Goal: Task Accomplishment & Management: Complete application form

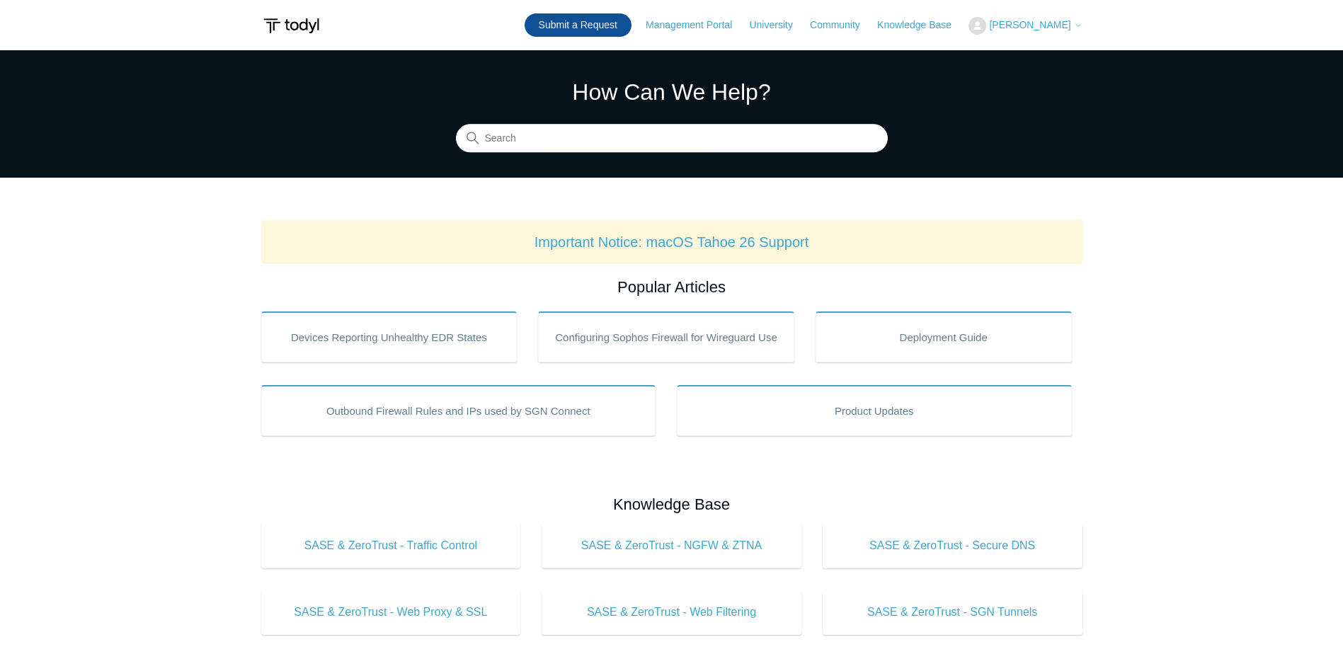
click at [620, 30] on link "Submit a Request" at bounding box center [578, 24] width 107 height 23
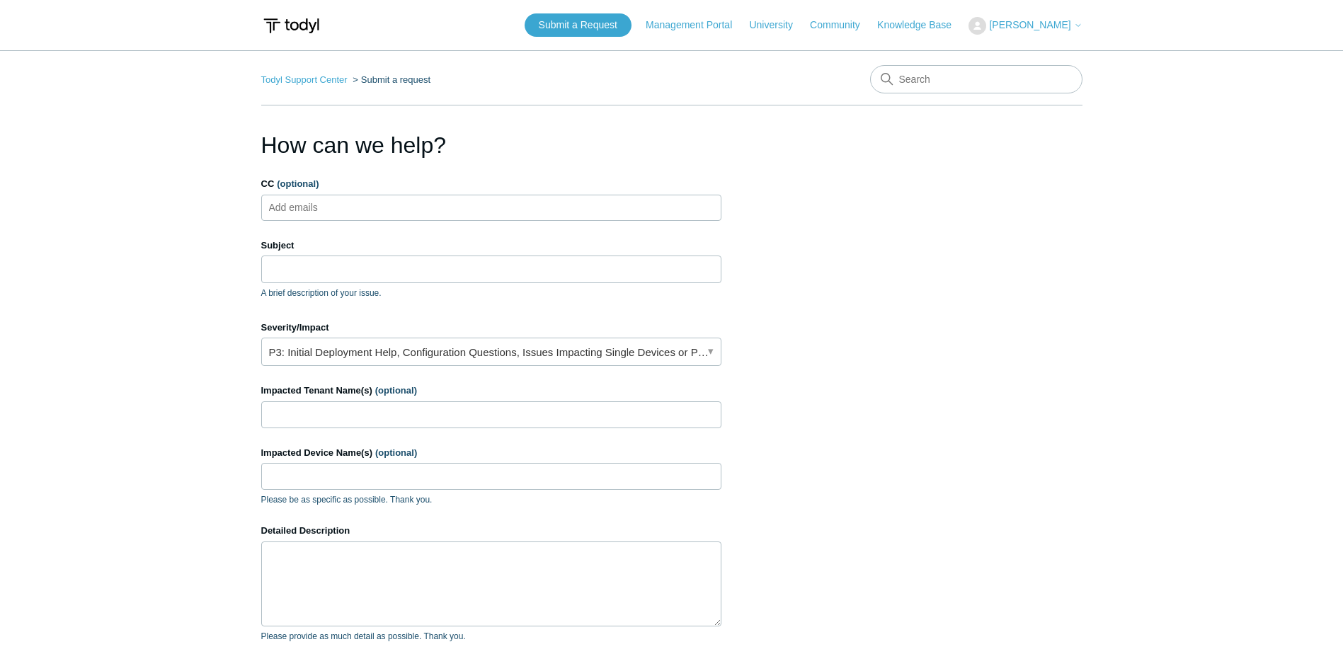
scroll to position [71, 0]
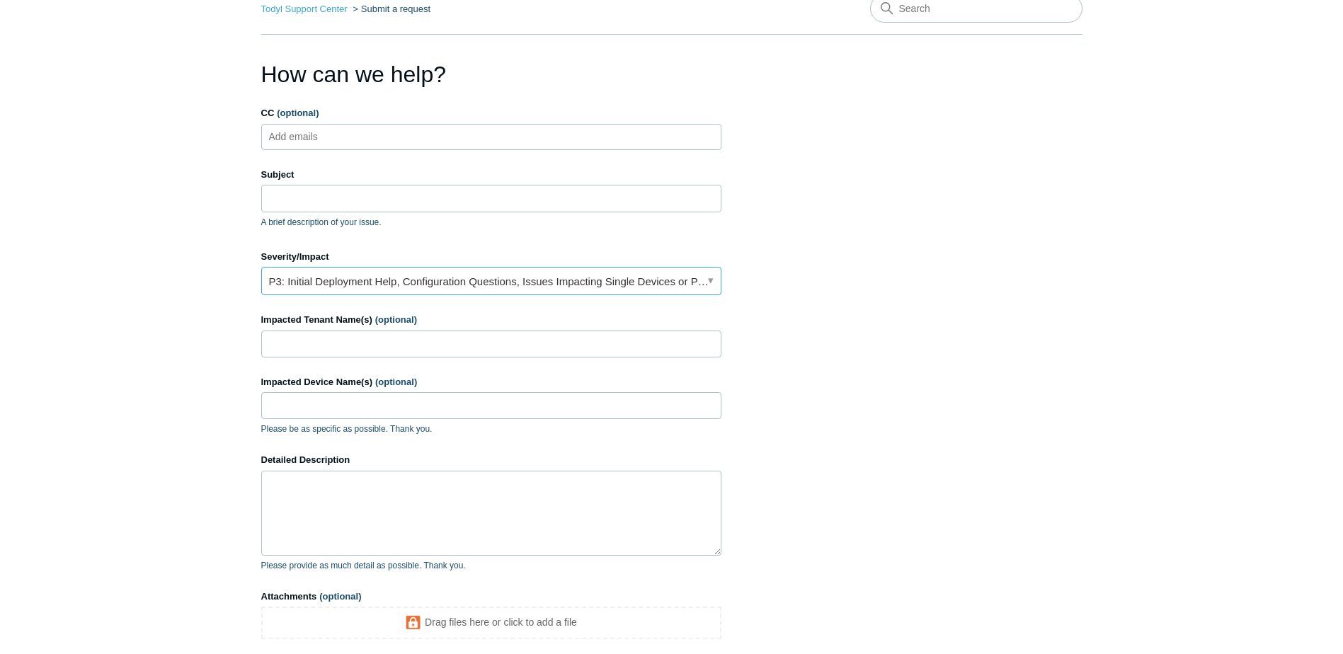
click at [560, 293] on link "P3: Initial Deployment Help, Configuration Questions, Issues Impacting Single D…" at bounding box center [491, 281] width 460 height 28
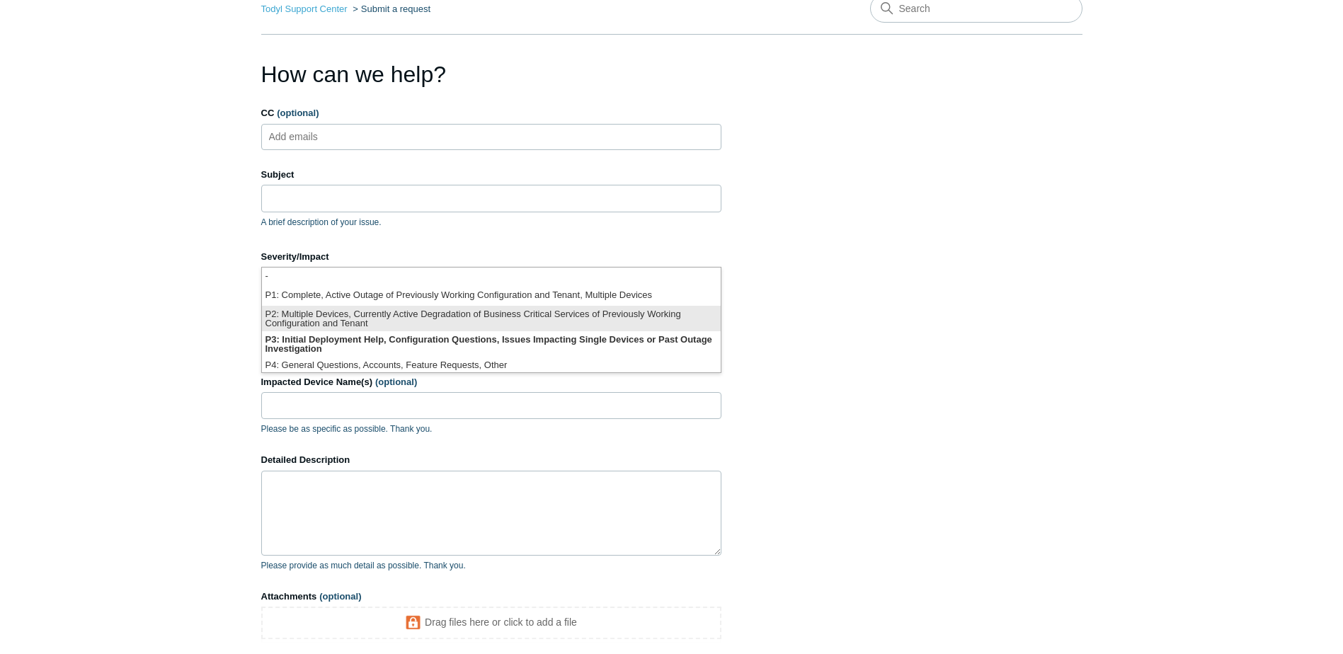
click at [545, 323] on li "P2: Multiple Devices, Currently Active Degradation of Business Critical Service…" at bounding box center [491, 318] width 459 height 25
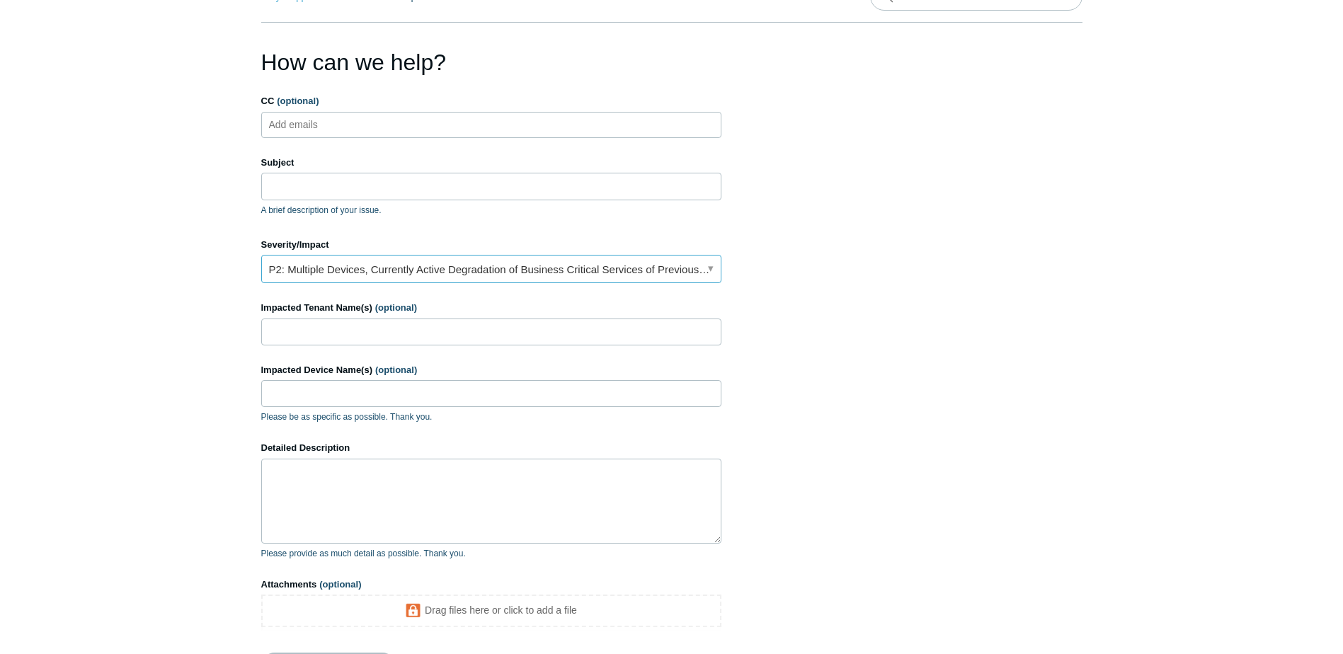
scroll to position [224, 0]
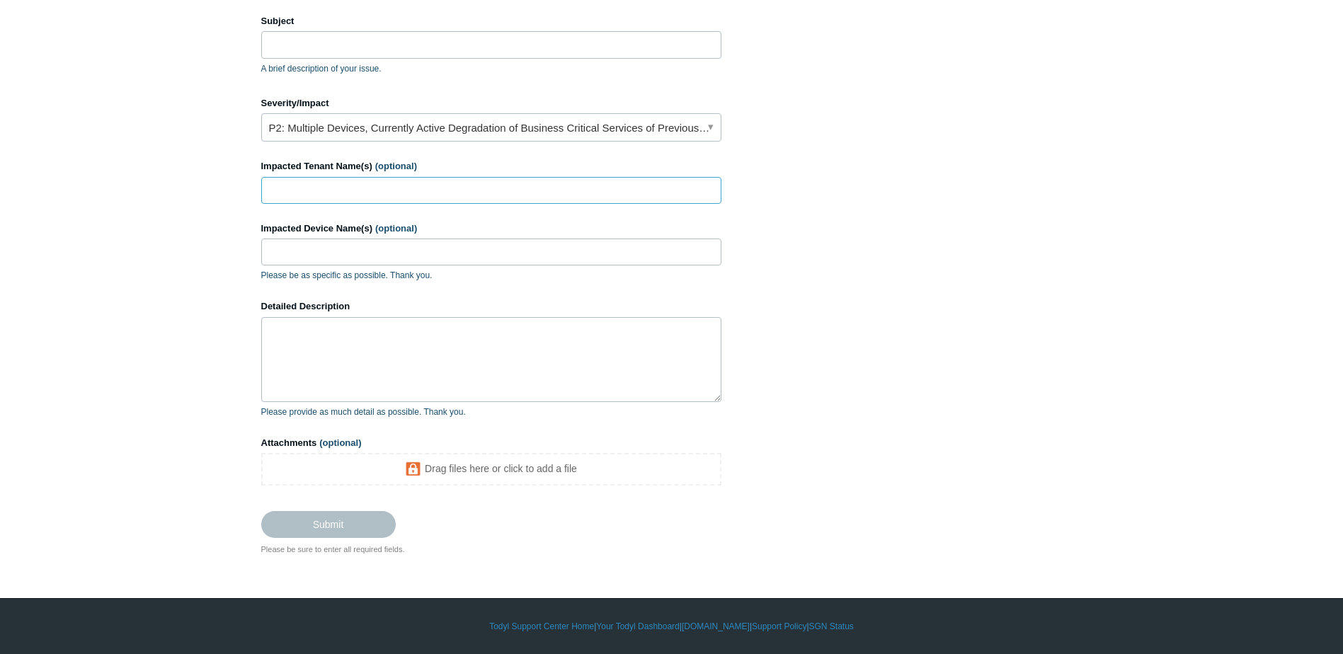
click at [414, 191] on input "Impacted Tenant Name(s) (optional)" at bounding box center [491, 190] width 460 height 27
type input "W"
paste input "[PERSON_NAME] [PERSON_NAME] Ltd"
paste input "[PERSON_NAME] Investment Advisors Inc"
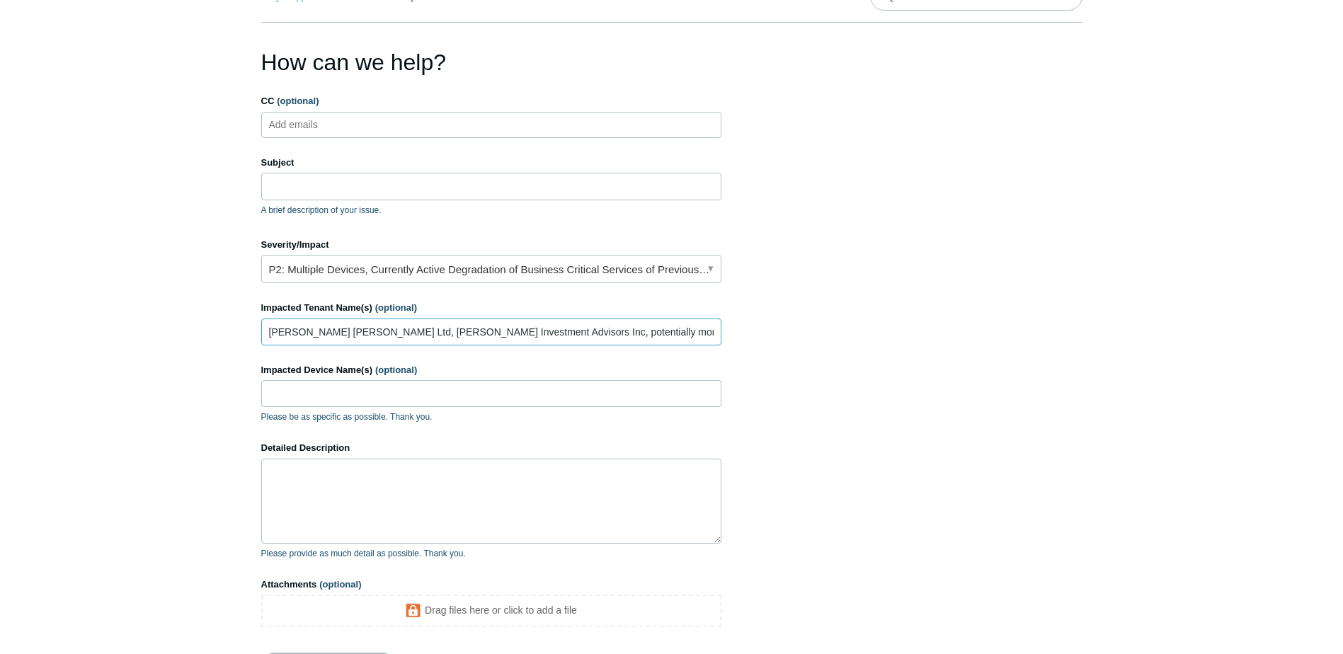
scroll to position [12, 0]
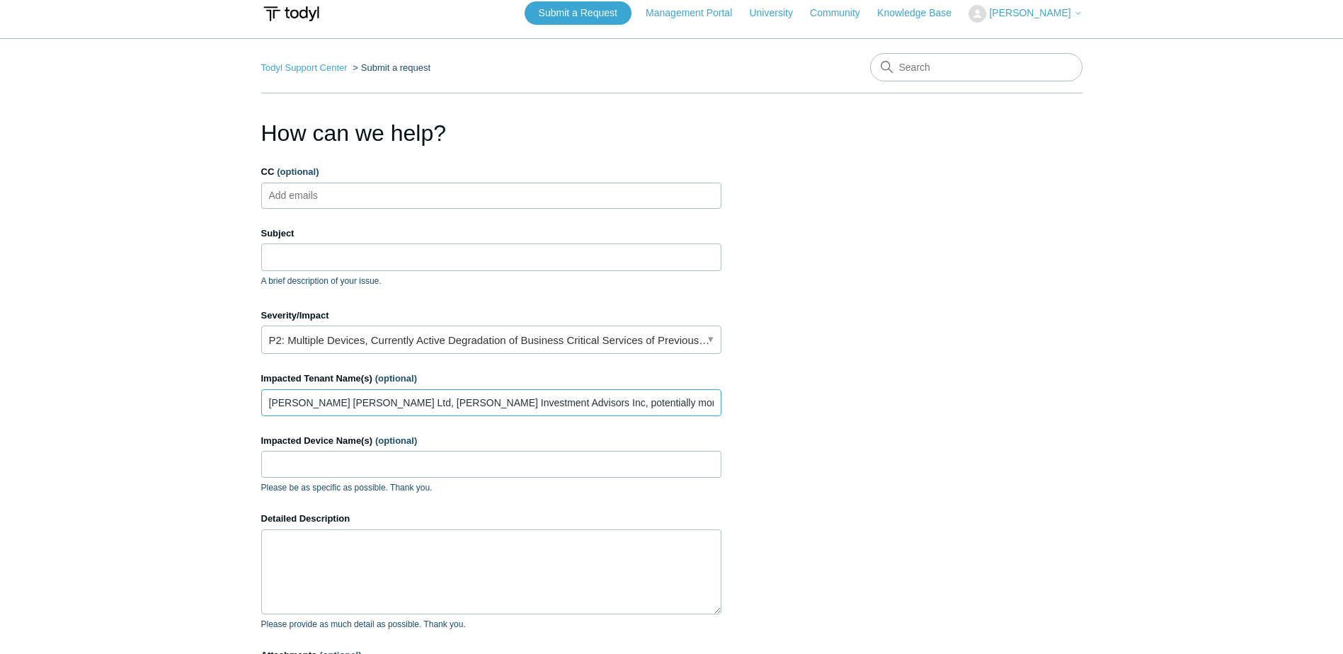
type input "[PERSON_NAME] [PERSON_NAME] Ltd, [PERSON_NAME] Investment Advisors Inc, potenti…"
click at [375, 261] on input "Subject" at bounding box center [491, 257] width 460 height 27
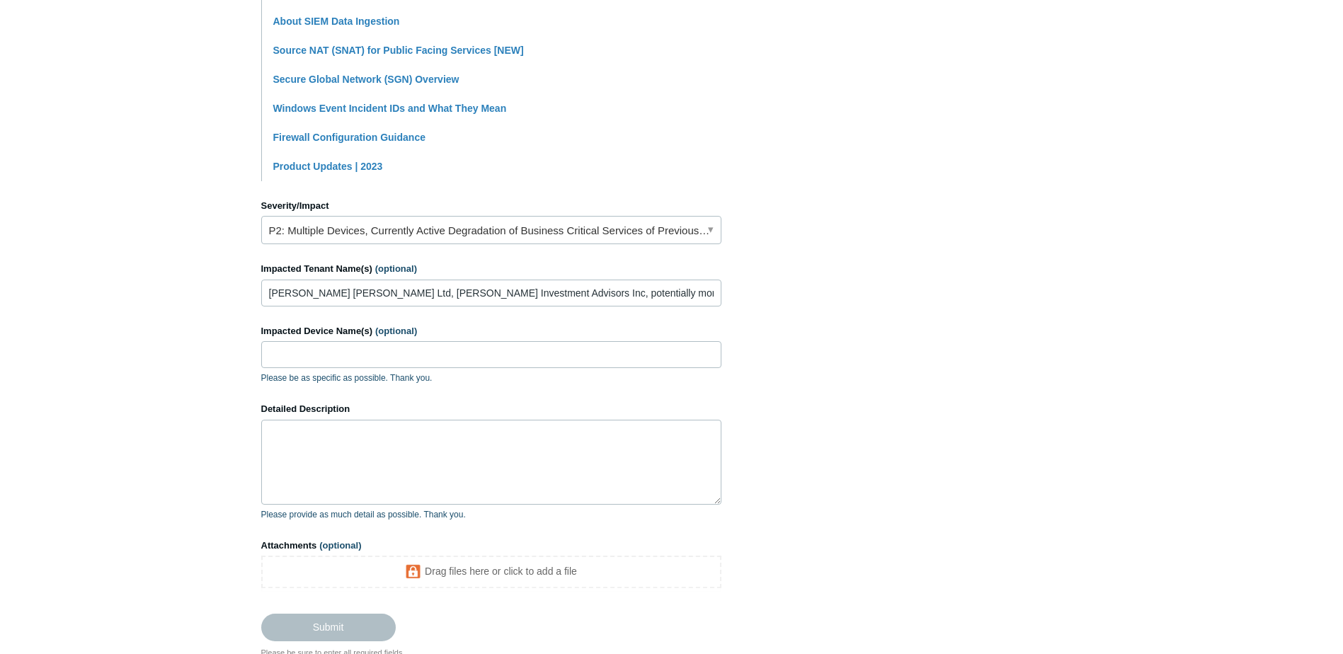
scroll to position [540, 0]
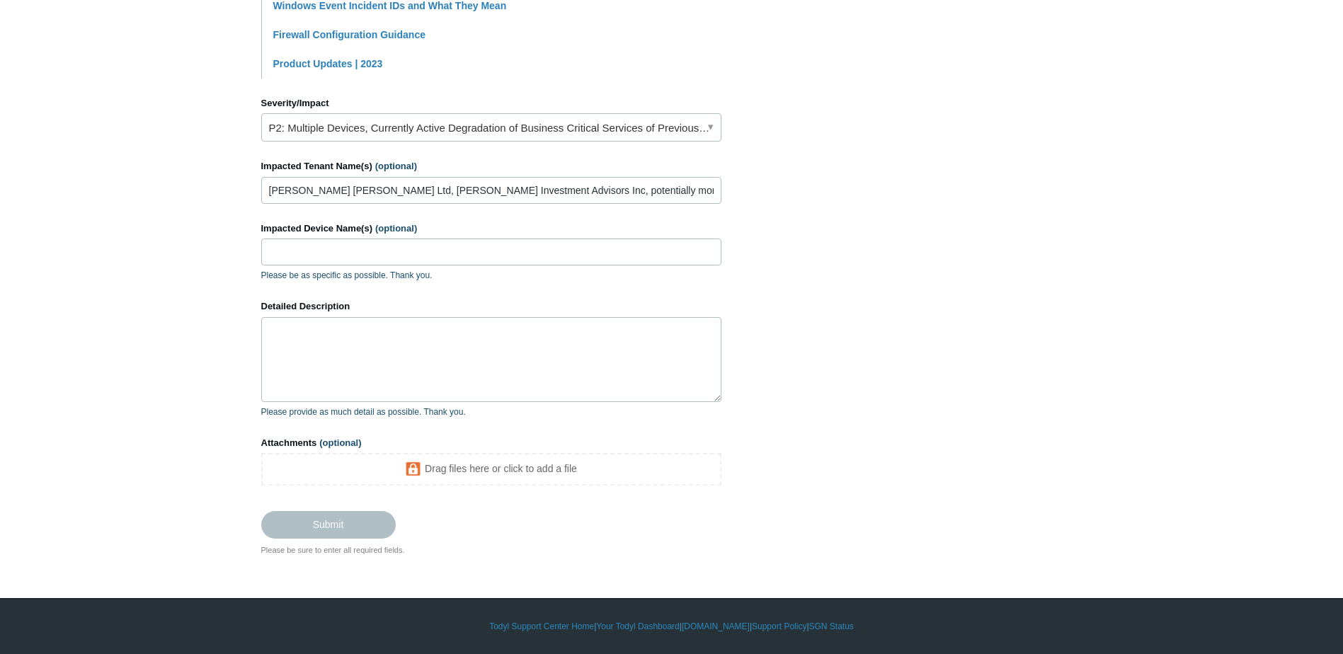
type input "Webpages only patially loading"
click at [461, 375] on textarea "Detailed Description" at bounding box center [491, 359] width 460 height 85
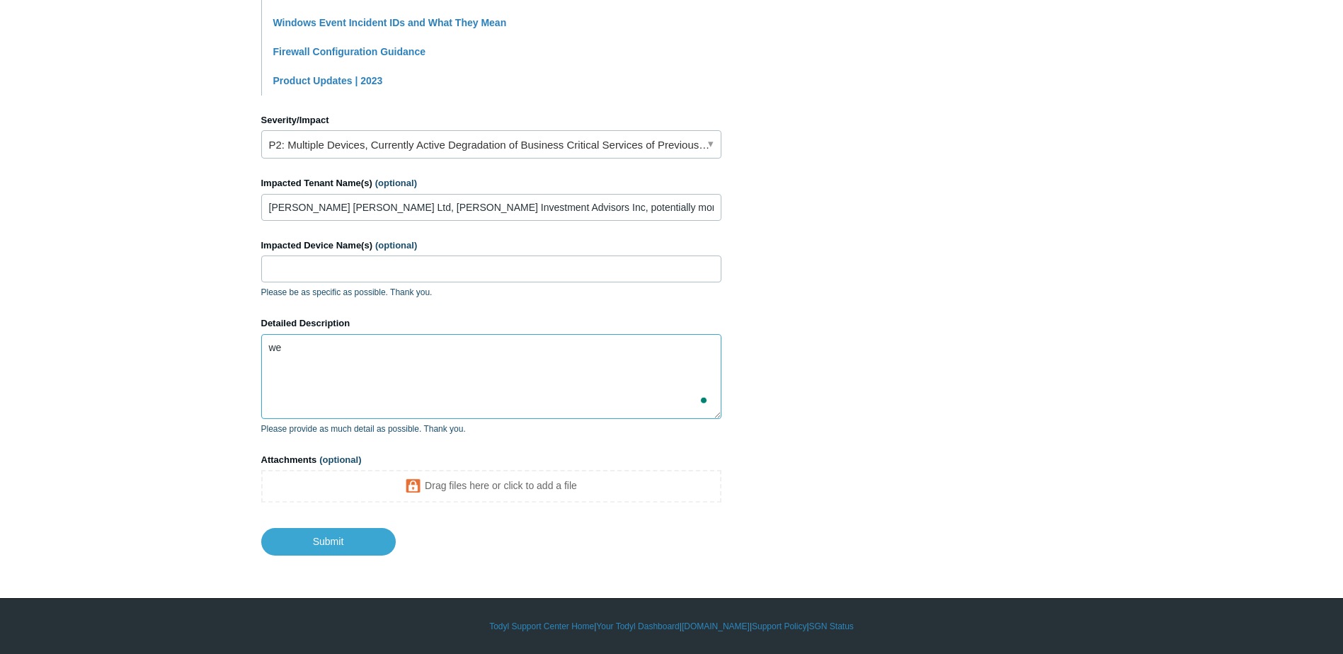
scroll to position [523, 0]
type textarea "w"
type textarea "W"
type textarea "T"
paste textarea "[URL][DOMAIN_NAME][DOMAIN_NAME]"
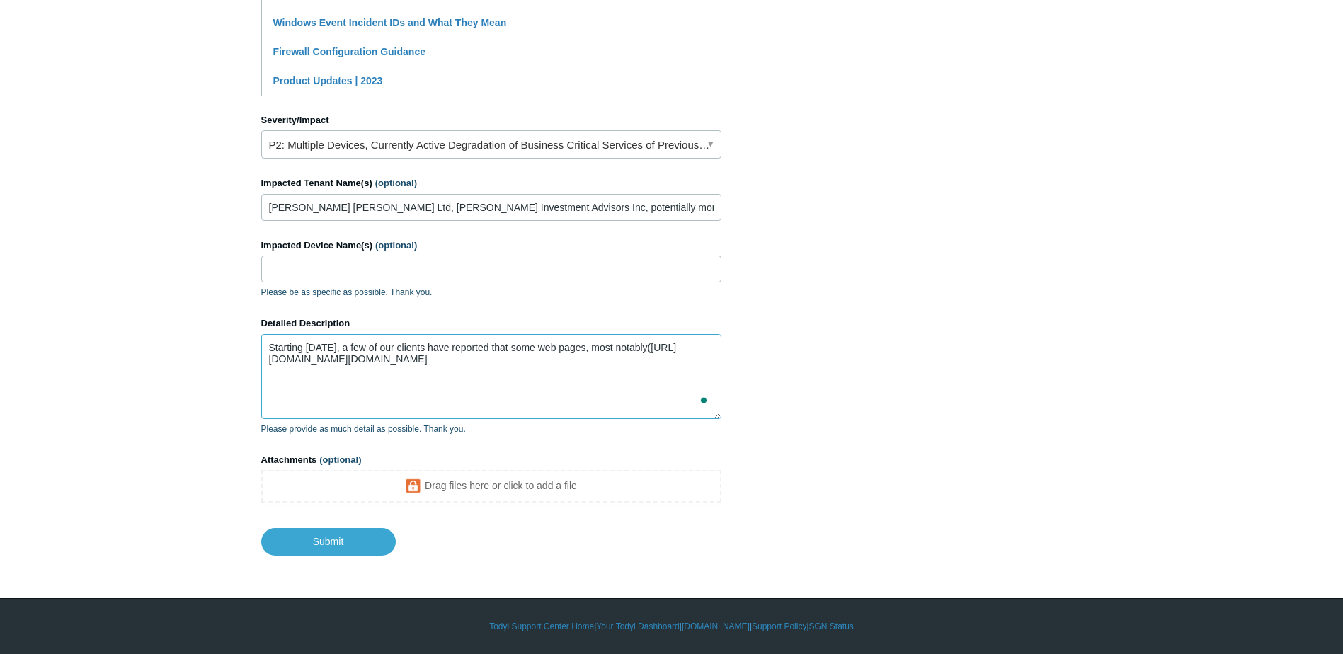
drag, startPoint x: 490, startPoint y: 392, endPoint x: 410, endPoint y: 360, distance: 86.1
click at [410, 360] on textarea "Starting [DATE], a few of our clients have reported that some web pages, most n…" at bounding box center [491, 376] width 460 height 85
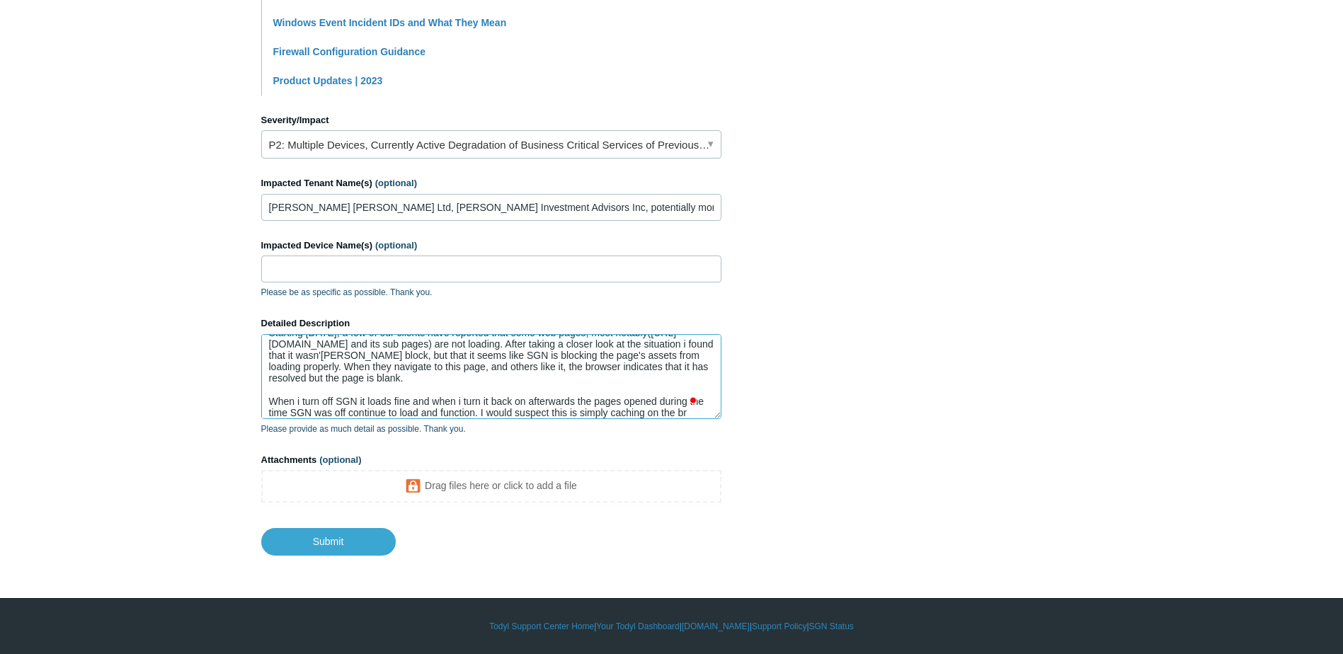
scroll to position [26, 0]
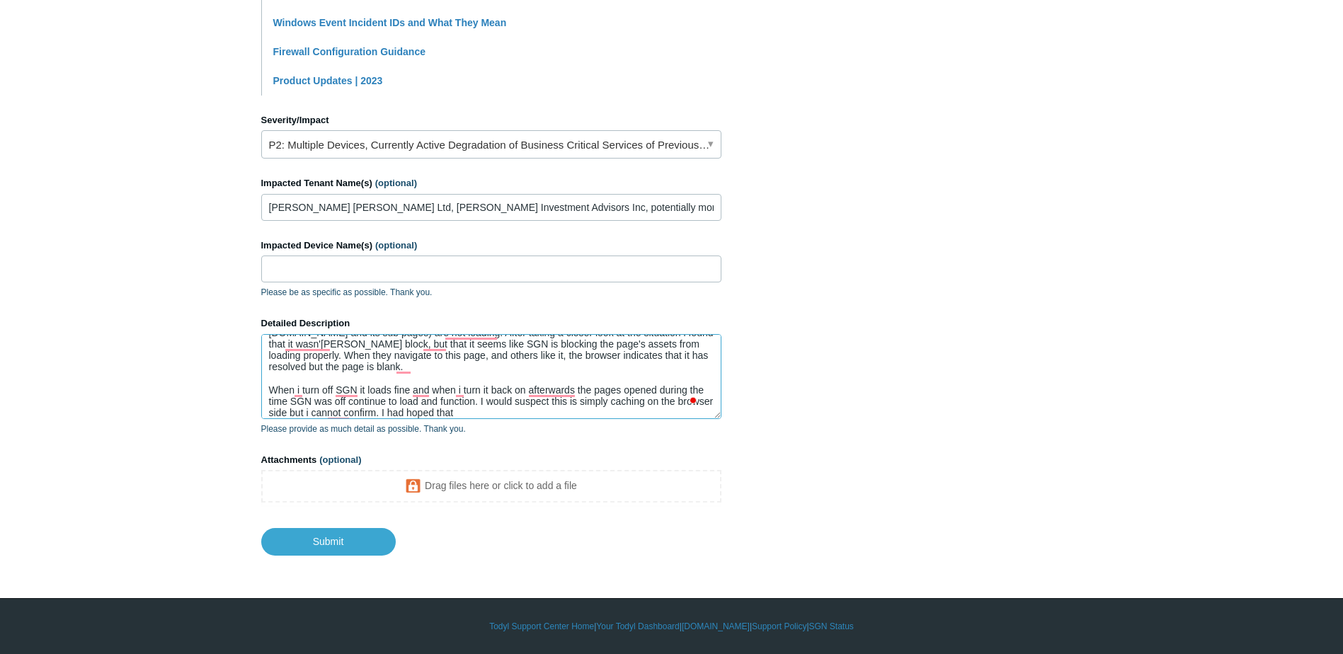
click at [419, 399] on textarea "Starting [DATE], a few of our clients have reported that some web pages, most n…" at bounding box center [491, 376] width 460 height 85
click at [421, 394] on textarea "Starting [DATE], a few of our clients have reported that some web pages, most n…" at bounding box center [491, 376] width 460 height 85
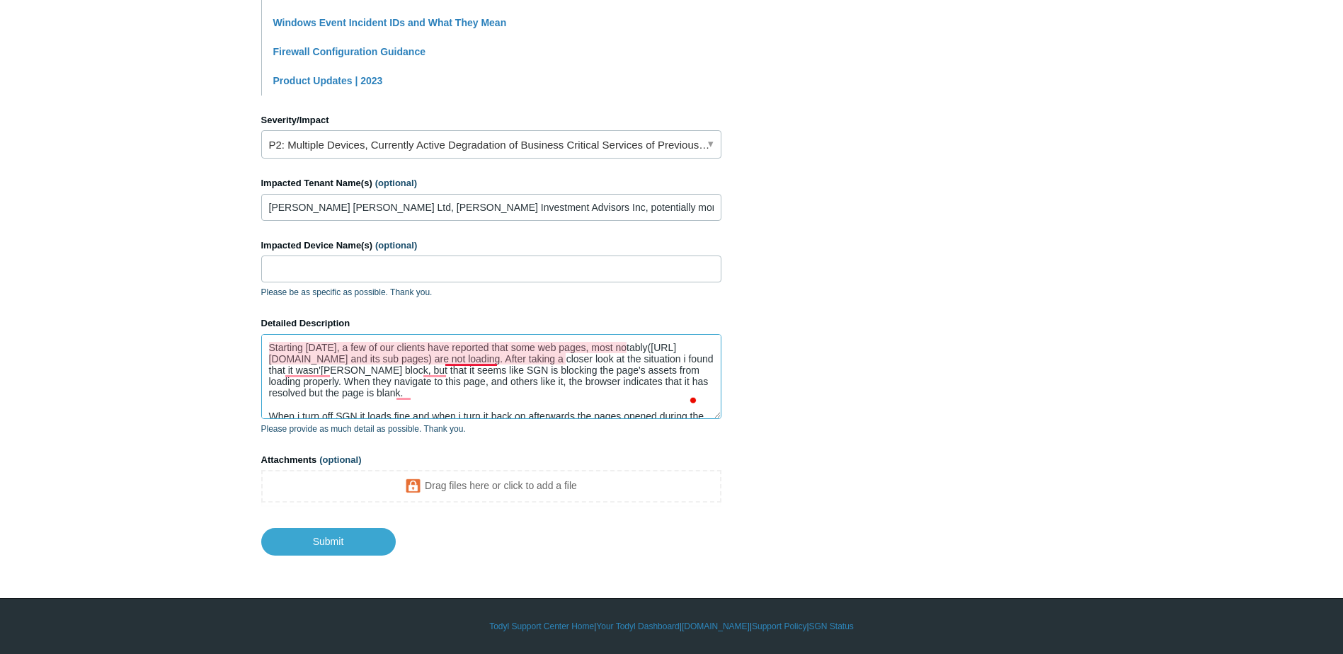
click at [459, 365] on textarea "Starting [DATE], a few of our clients have reported that some web pages, most n…" at bounding box center [491, 376] width 460 height 85
click at [441, 373] on textarea "Starting [DATE], a few of our clients have reported that some web pages, most n…" at bounding box center [491, 376] width 460 height 85
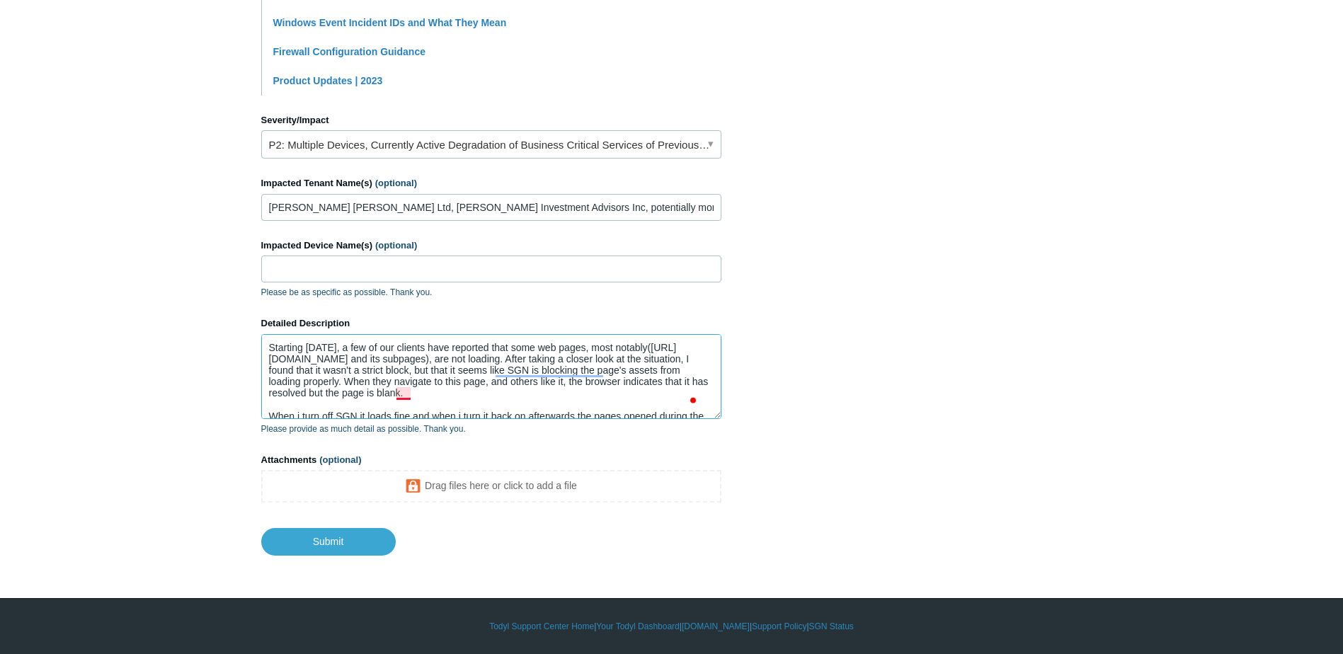
click at [409, 392] on textarea "Starting [DATE], a few of our clients have reported that some web pages, most n…" at bounding box center [491, 376] width 460 height 85
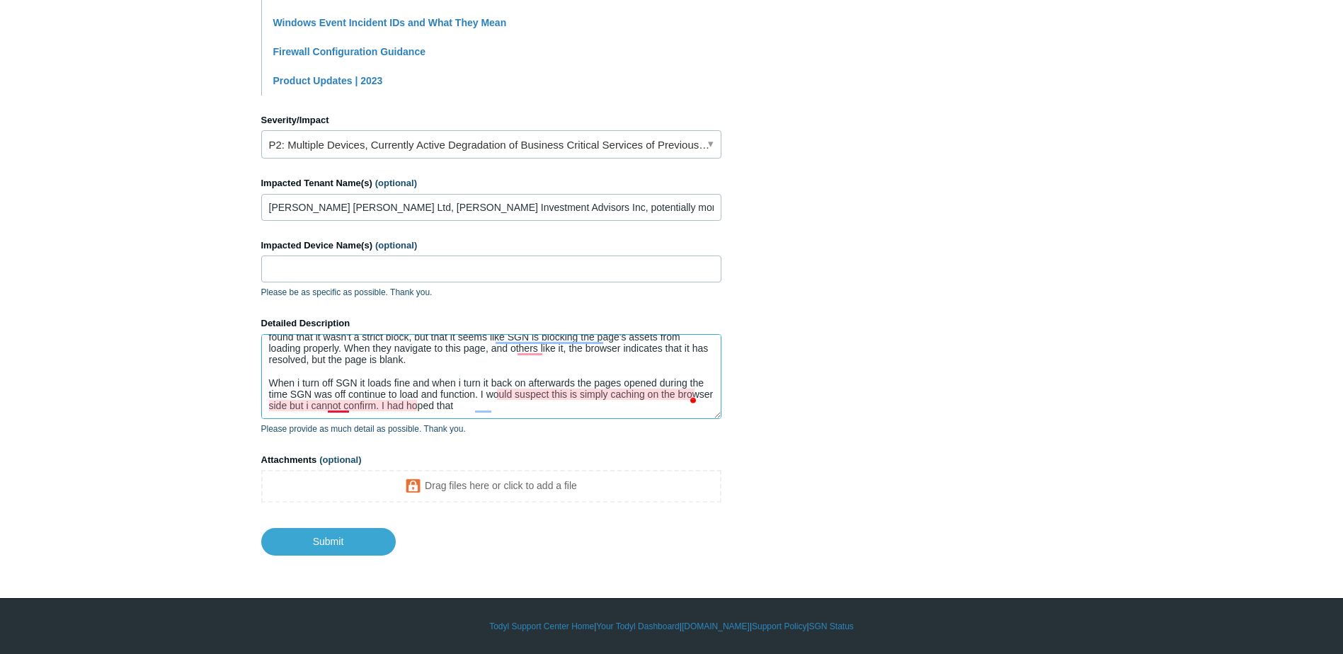
click at [339, 409] on textarea "Starting [DATE], a few of our clients have reported that some web pages, most n…" at bounding box center [491, 376] width 460 height 85
click at [496, 406] on textarea "Starting [DATE], a few of our clients have reported that some web pages, most n…" at bounding box center [491, 376] width 460 height 85
drag, startPoint x: 507, startPoint y: 406, endPoint x: 421, endPoint y: 409, distance: 85.7
click at [421, 409] on textarea "Starting [DATE], a few of our clients have reported that some web pages, most n…" at bounding box center [491, 376] width 460 height 85
click at [506, 402] on textarea "Starting [DATE], a few of our clients have reported that some web pages, most n…" at bounding box center [491, 376] width 460 height 85
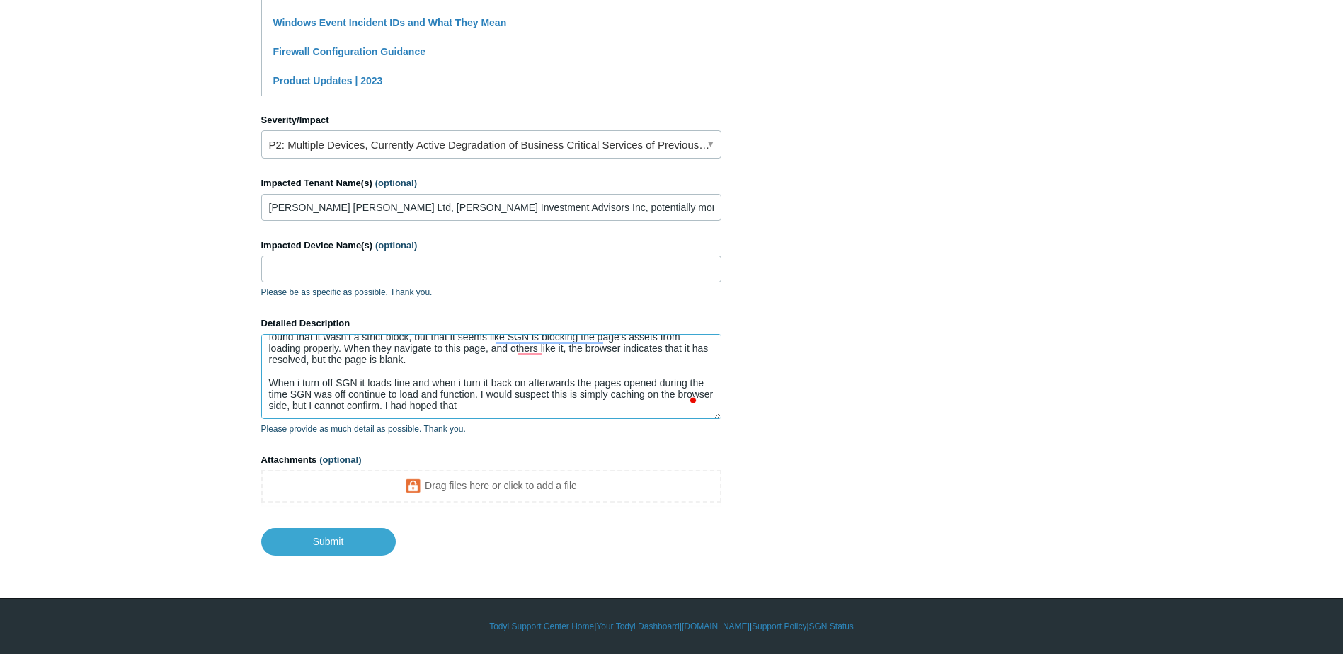
click at [511, 409] on textarea "Starting [DATE], a few of our clients have reported that some web pages, most n…" at bounding box center [491, 376] width 460 height 85
drag, startPoint x: 518, startPoint y: 406, endPoint x: 423, endPoint y: 408, distance: 94.9
click at [423, 408] on textarea "Starting [DATE], a few of our clients have reported that some web pages, most n…" at bounding box center [491, 376] width 460 height 85
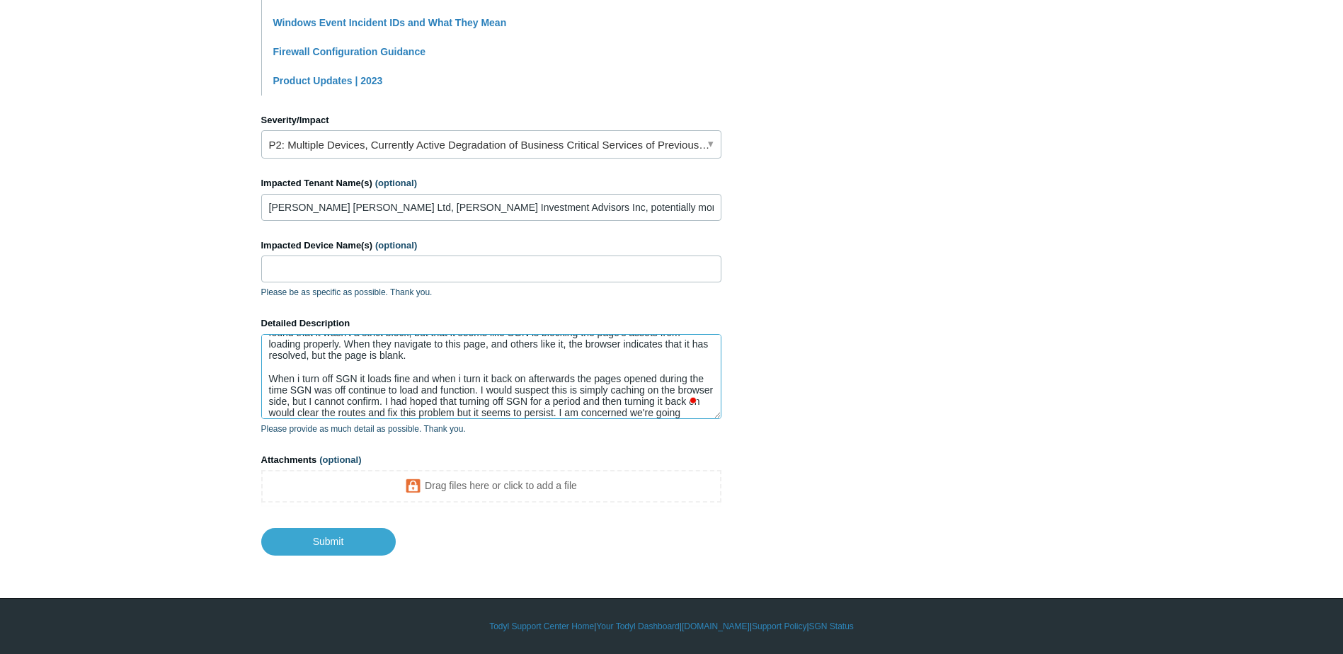
scroll to position [49, 0]
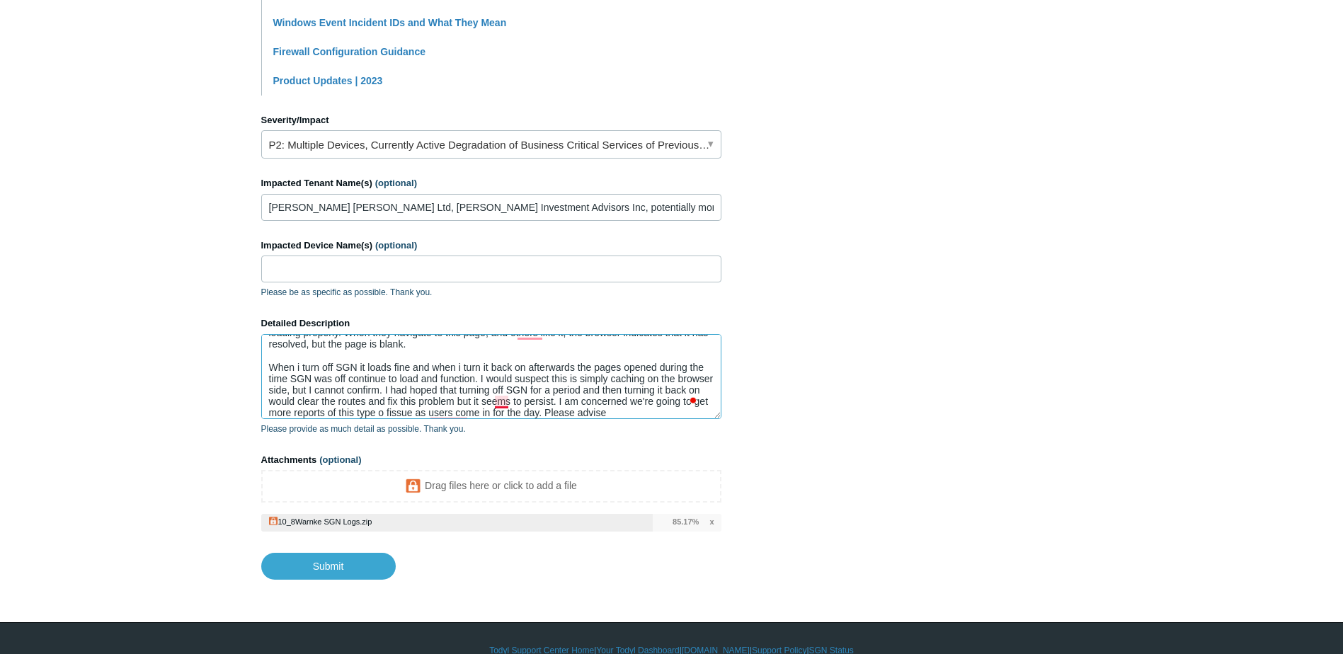
click at [501, 399] on textarea "Starting [DATE], a few of our clients have reported that some web pages, most n…" at bounding box center [491, 376] width 460 height 85
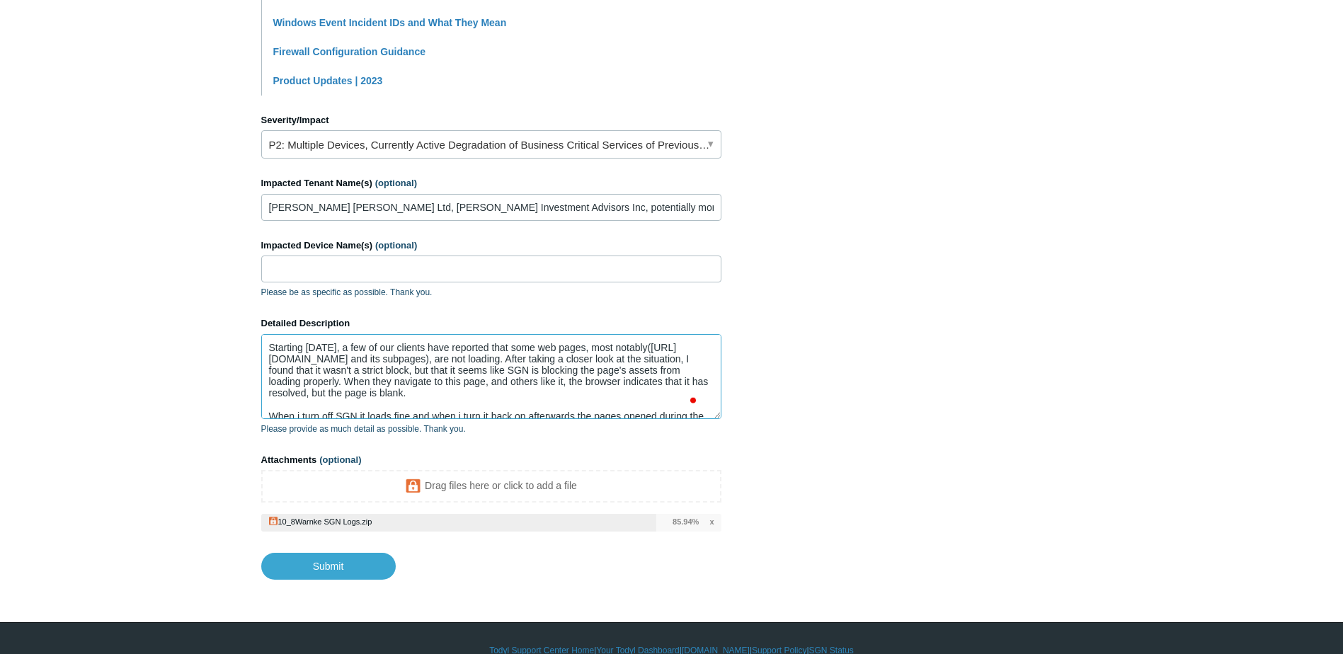
click at [527, 380] on textarea "Starting [DATE], a few of our clients have reported that some web pages, most n…" at bounding box center [491, 376] width 460 height 85
click at [538, 382] on textarea "Starting [DATE], a few of our clients have reported that some web pages, most n…" at bounding box center [491, 376] width 460 height 85
click at [533, 385] on textarea "Starting [DATE], a few of our clients have reported that some web pages, most n…" at bounding box center [491, 376] width 460 height 85
click at [658, 374] on textarea "Starting [DATE], a few of our clients have reported that some web pages, most n…" at bounding box center [491, 376] width 460 height 85
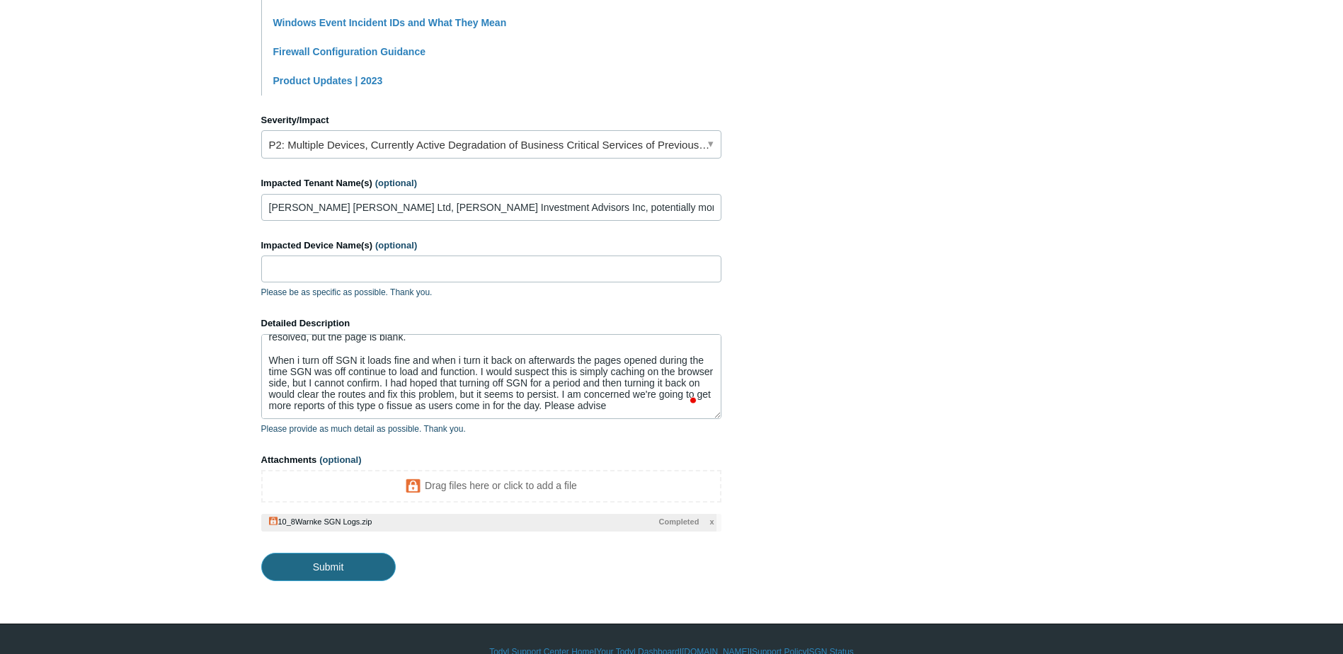
click at [370, 564] on input "Submit" at bounding box center [328, 567] width 135 height 28
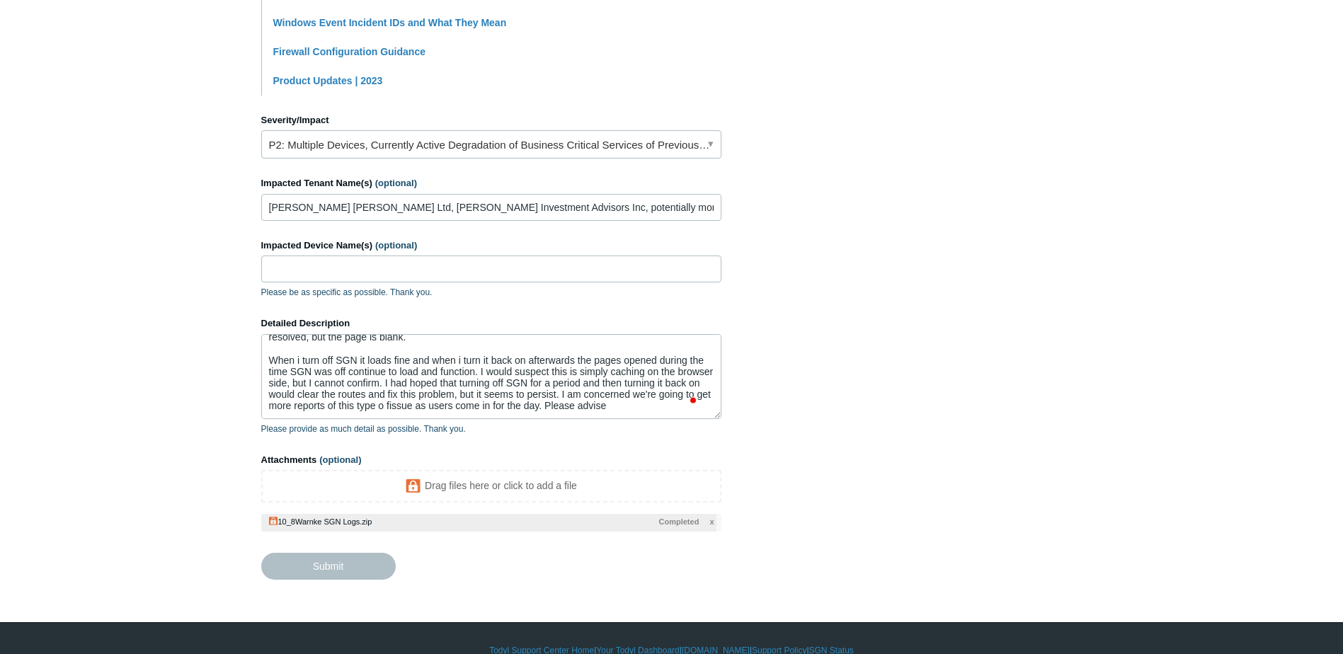
type textarea "Starting [DATE], a few of our clients have reported that some web pages, most n…"
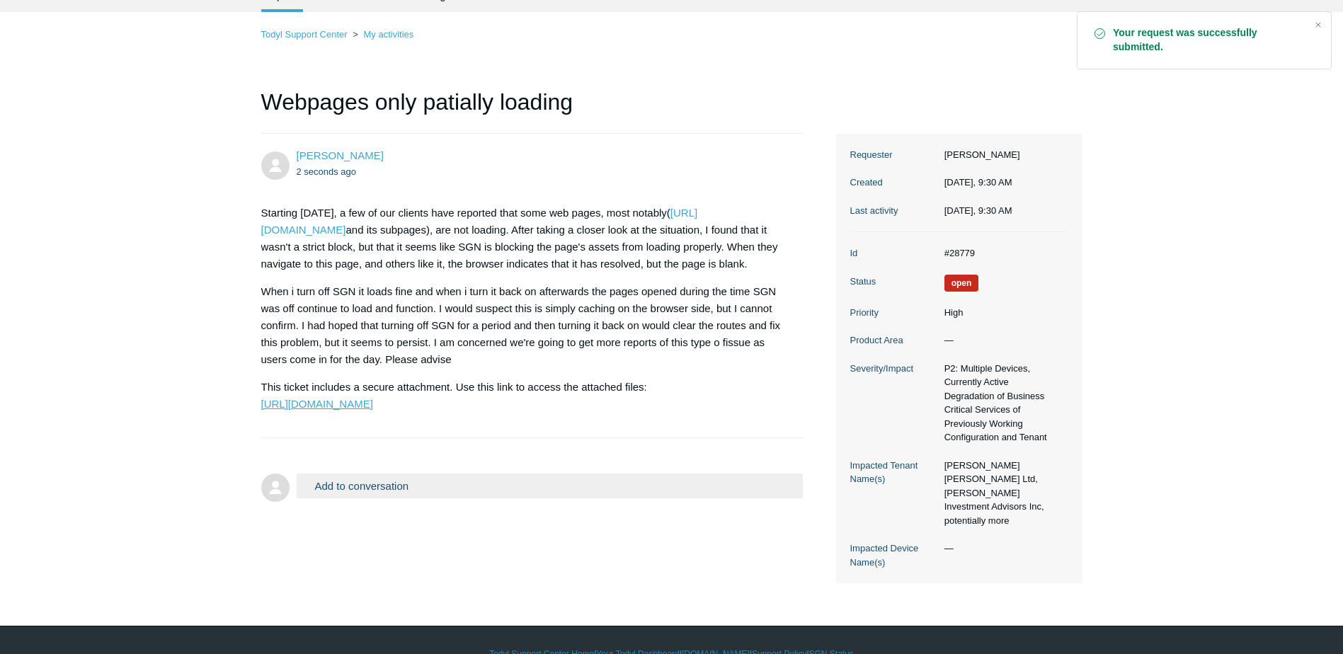
scroll to position [84, 0]
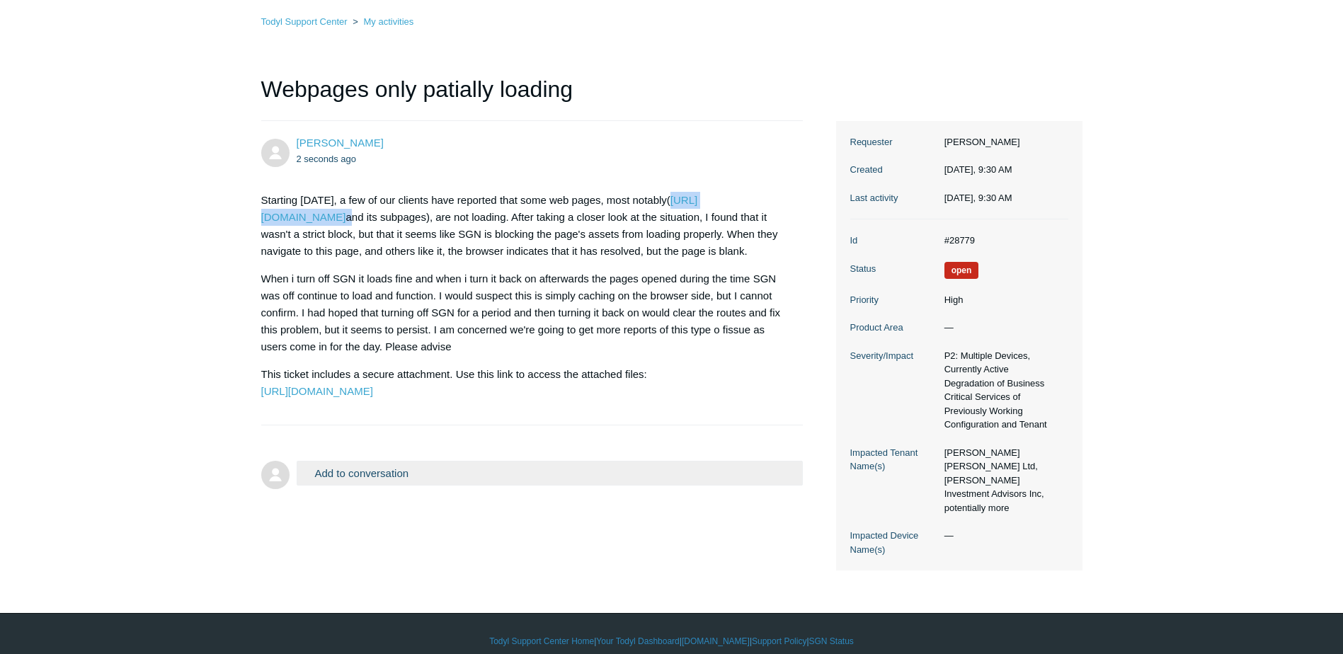
drag, startPoint x: 418, startPoint y: 215, endPoint x: 297, endPoint y: 220, distance: 120.5
click at [297, 220] on p "Starting yesterday, a few of our clients have reported that some web pages, mos…" at bounding box center [525, 226] width 528 height 68
copy p "https://main.yhlsoft.com/"
